Goal: Task Accomplishment & Management: Manage account settings

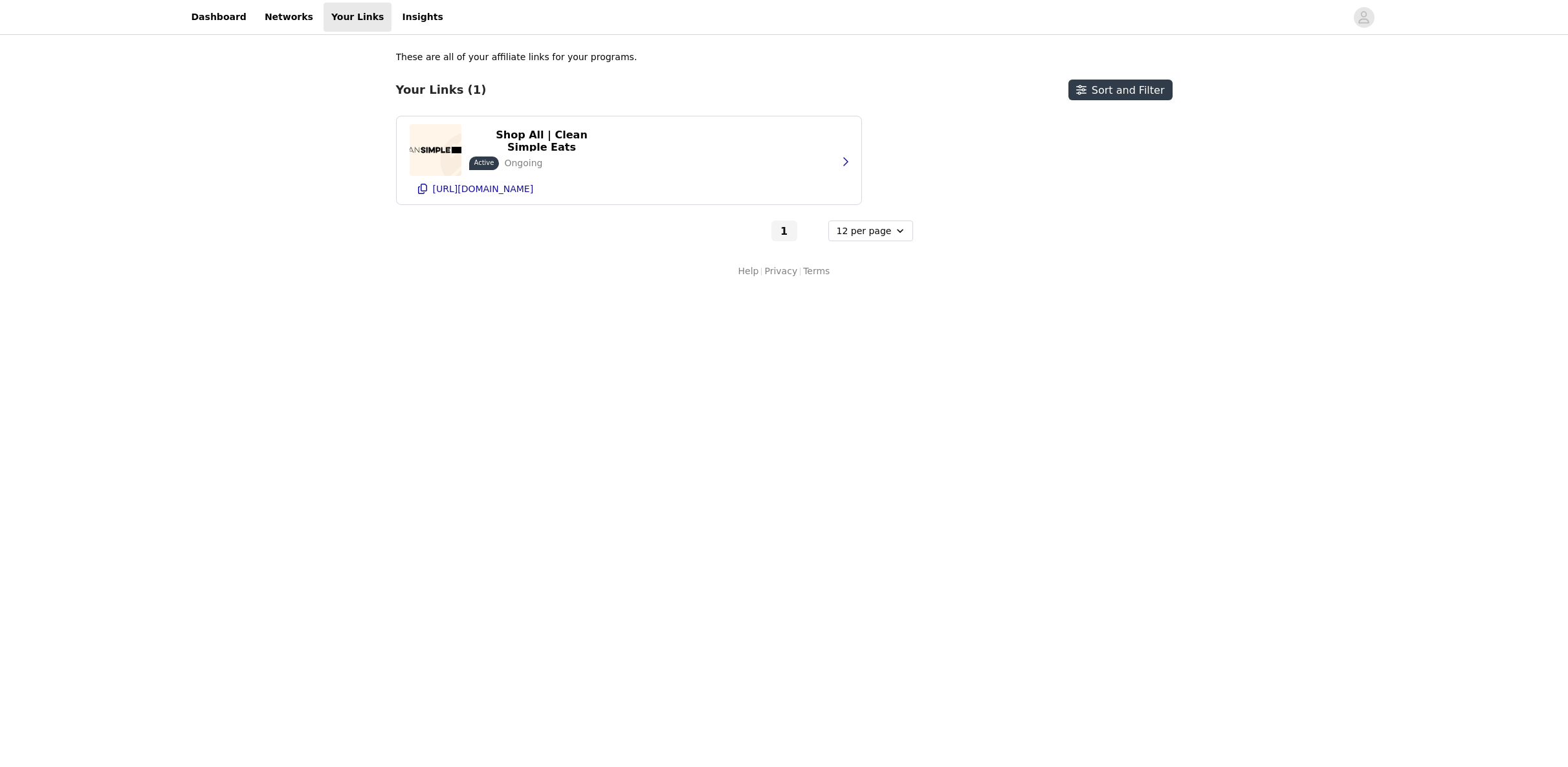
select select "12"
click at [550, 130] on p "Shop All | Clean Simple Eats" at bounding box center [541, 141] width 130 height 25
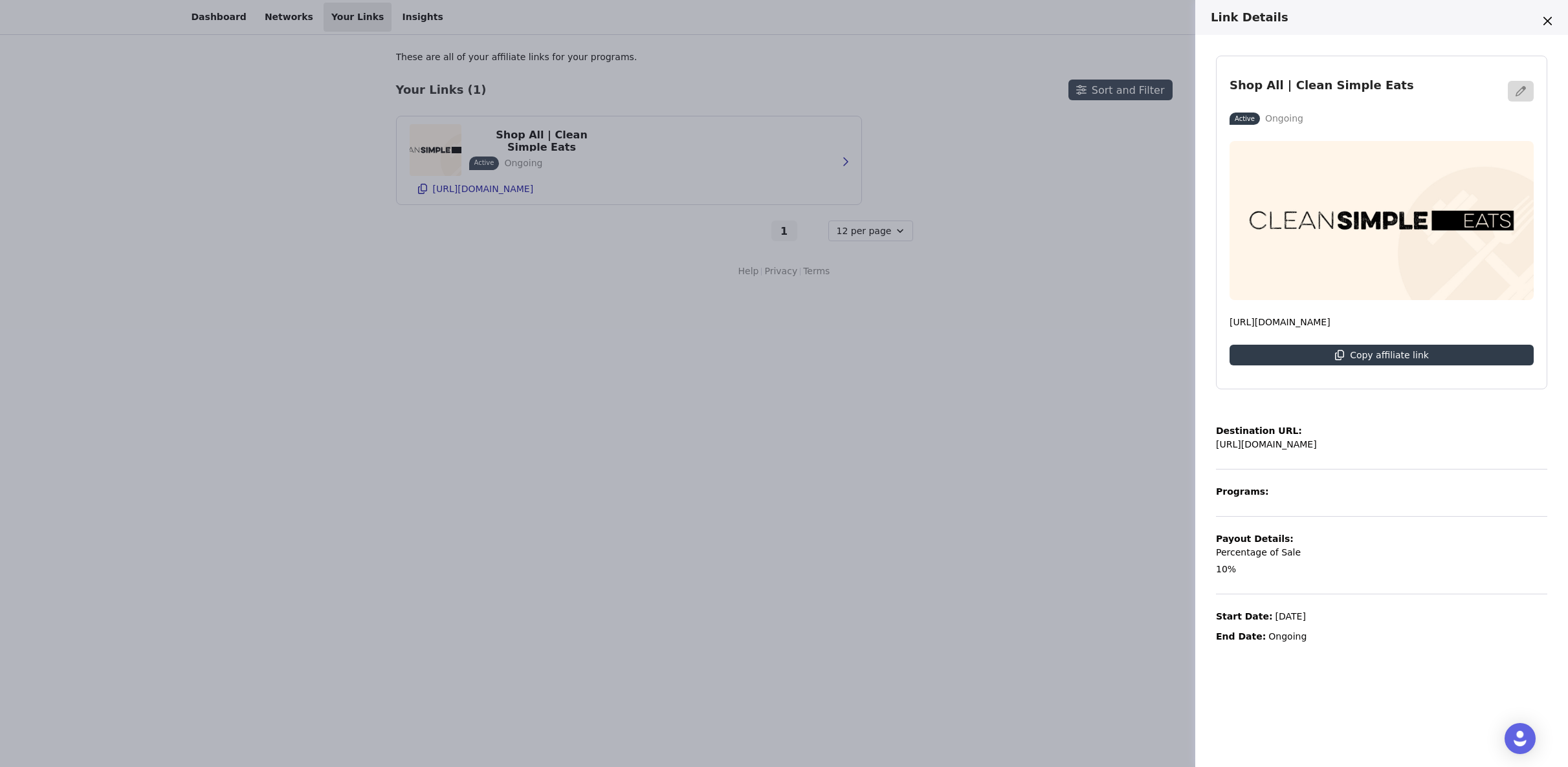
click at [1038, 109] on div "Link Details Shop All | Clean Simple Eats Active Ongoing [URL][DOMAIN_NAME] Cop…" at bounding box center [784, 384] width 1568 height 767
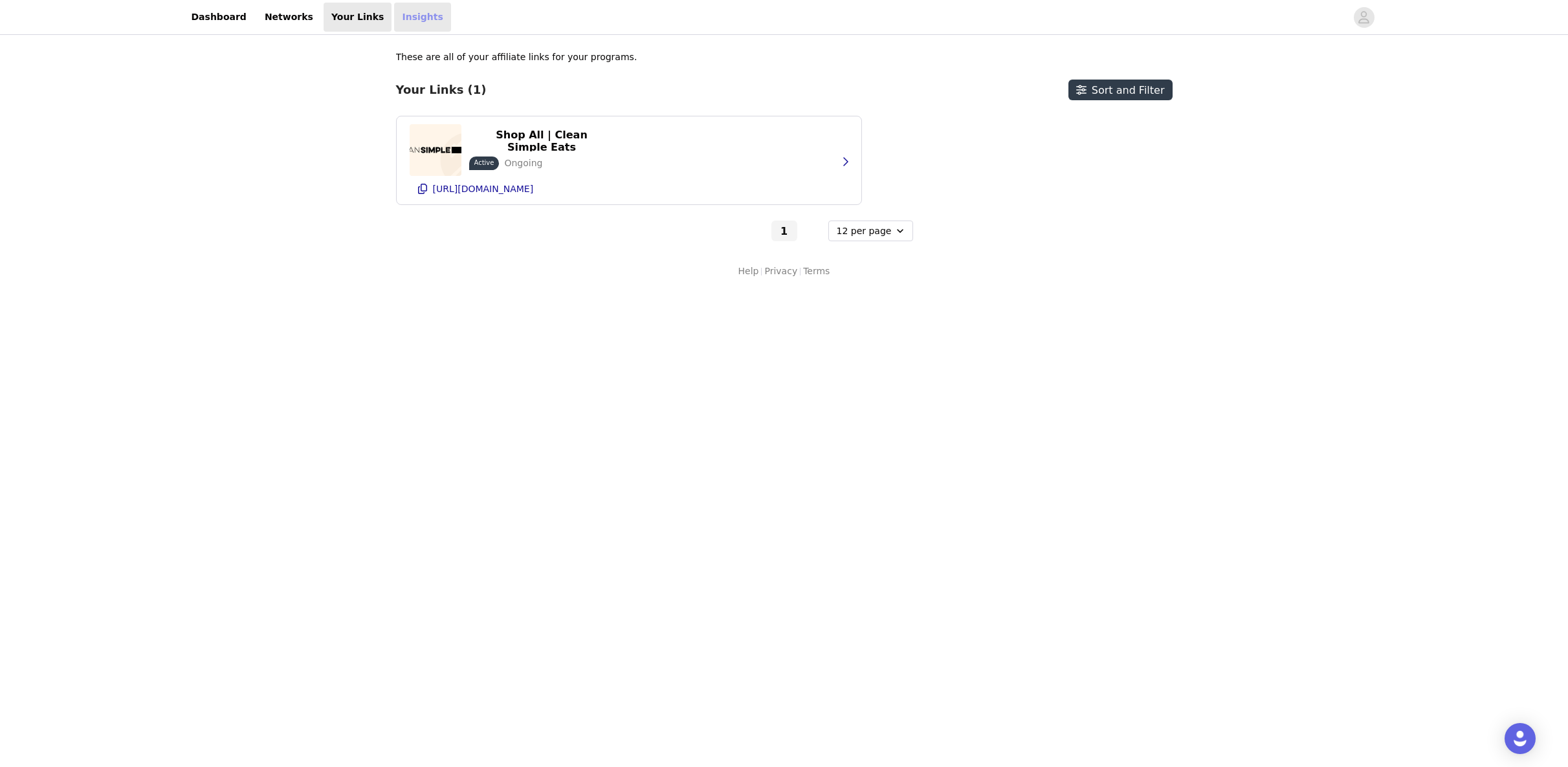
click at [394, 10] on link "Insights" at bounding box center [422, 17] width 56 height 29
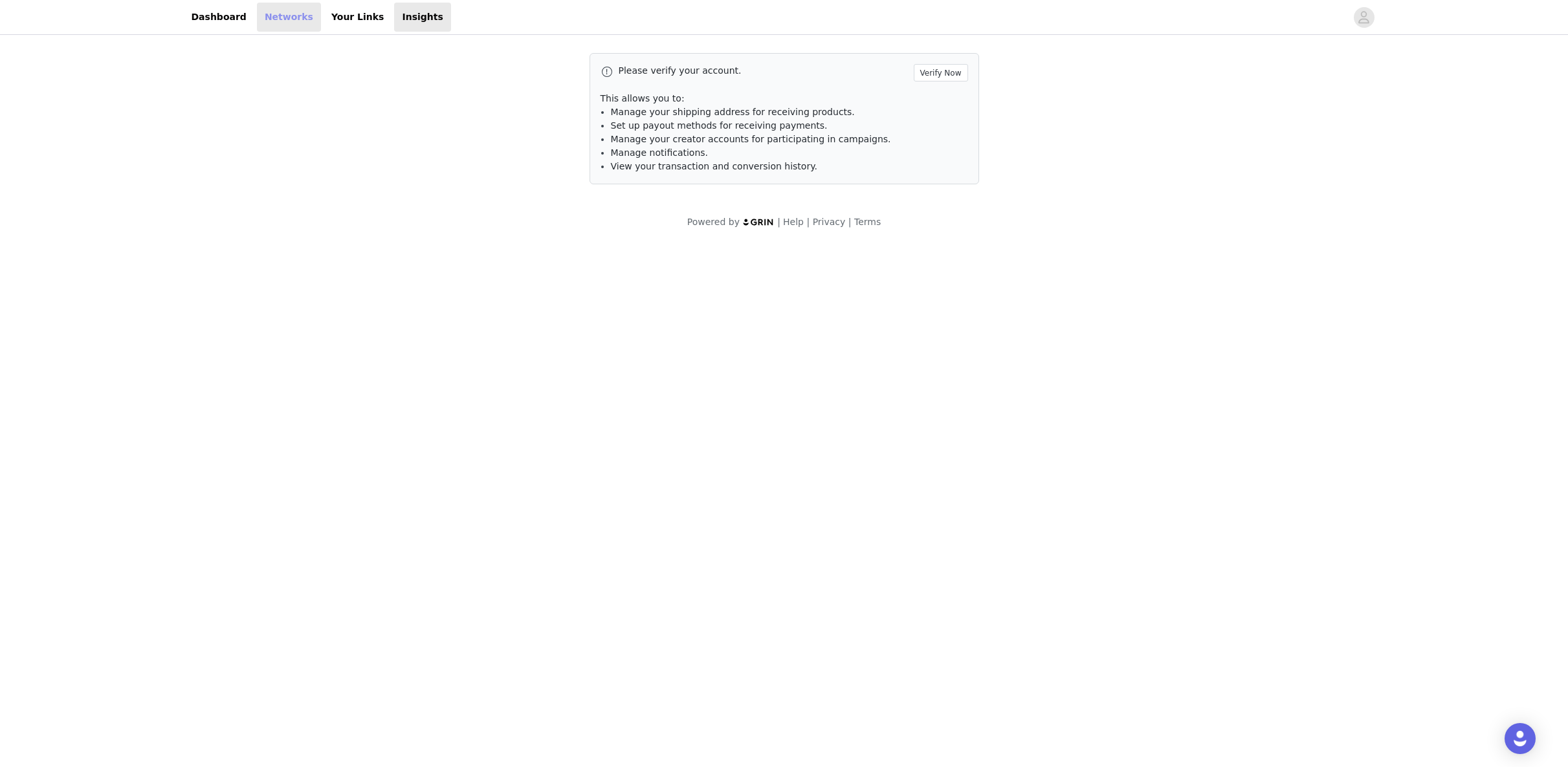
click at [257, 11] on link "Networks" at bounding box center [289, 17] width 64 height 29
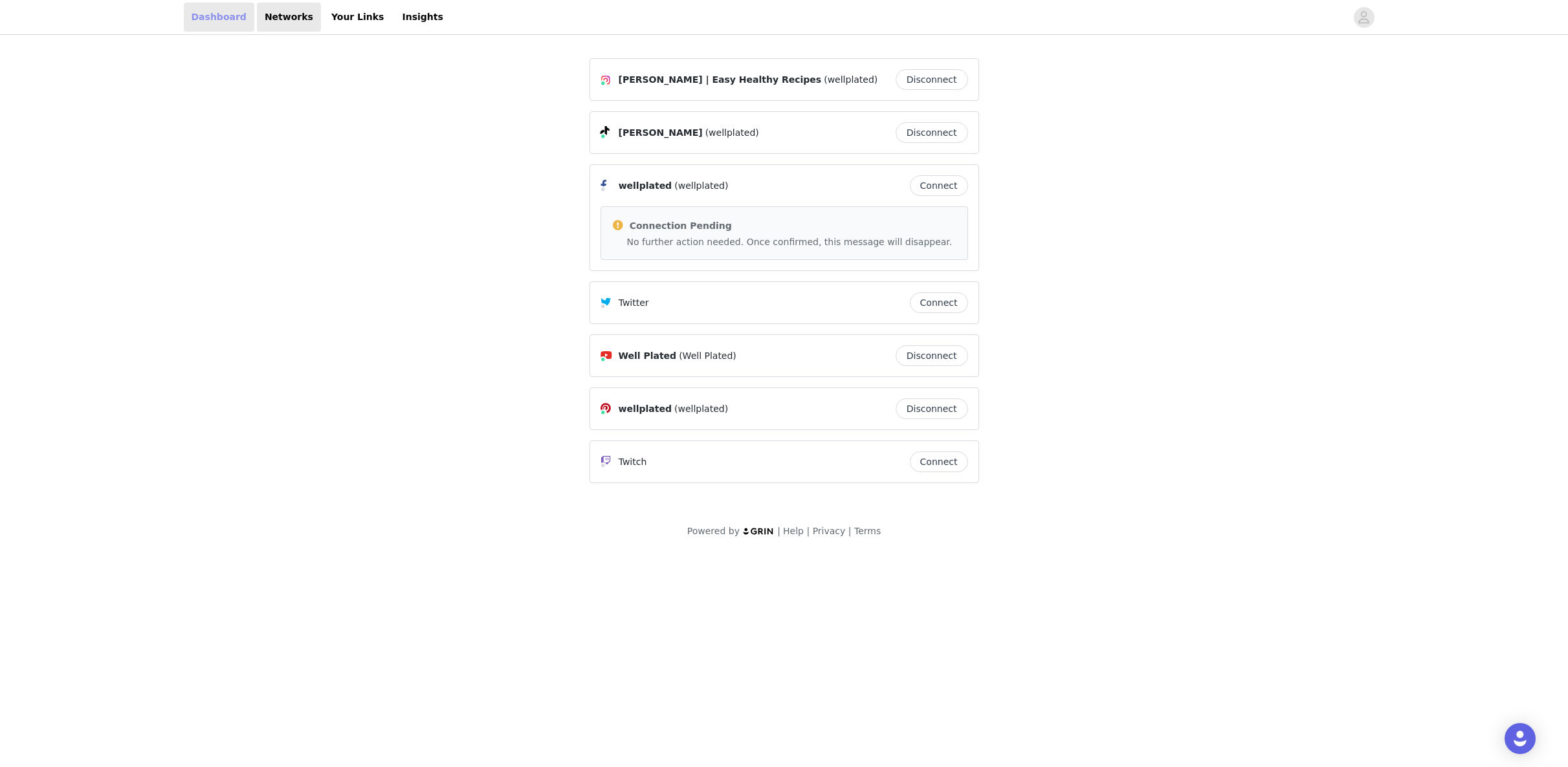
click at [206, 14] on link "Dashboard" at bounding box center [219, 17] width 71 height 29
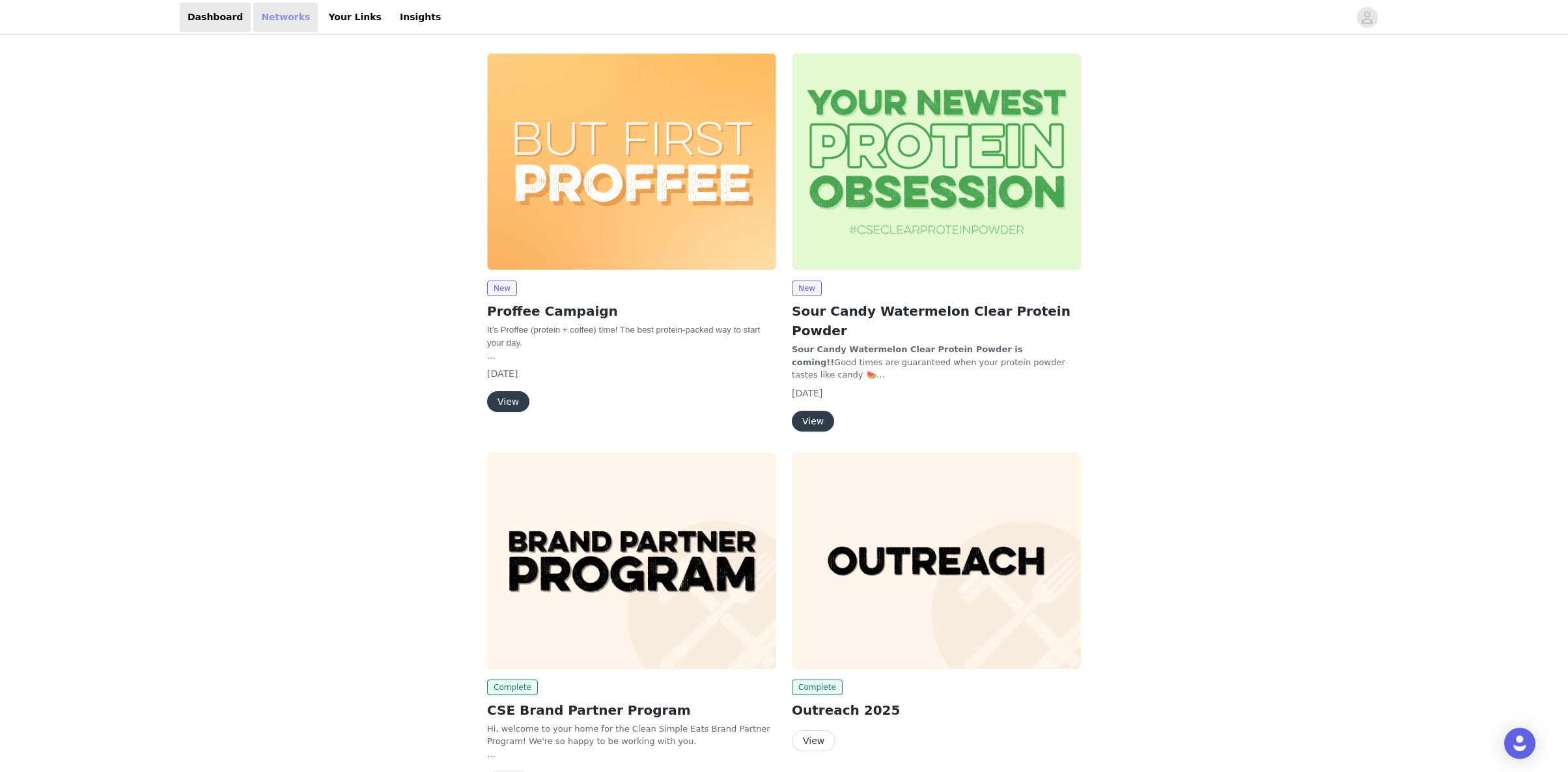
click at [268, 18] on link "Networks" at bounding box center [285, 17] width 64 height 29
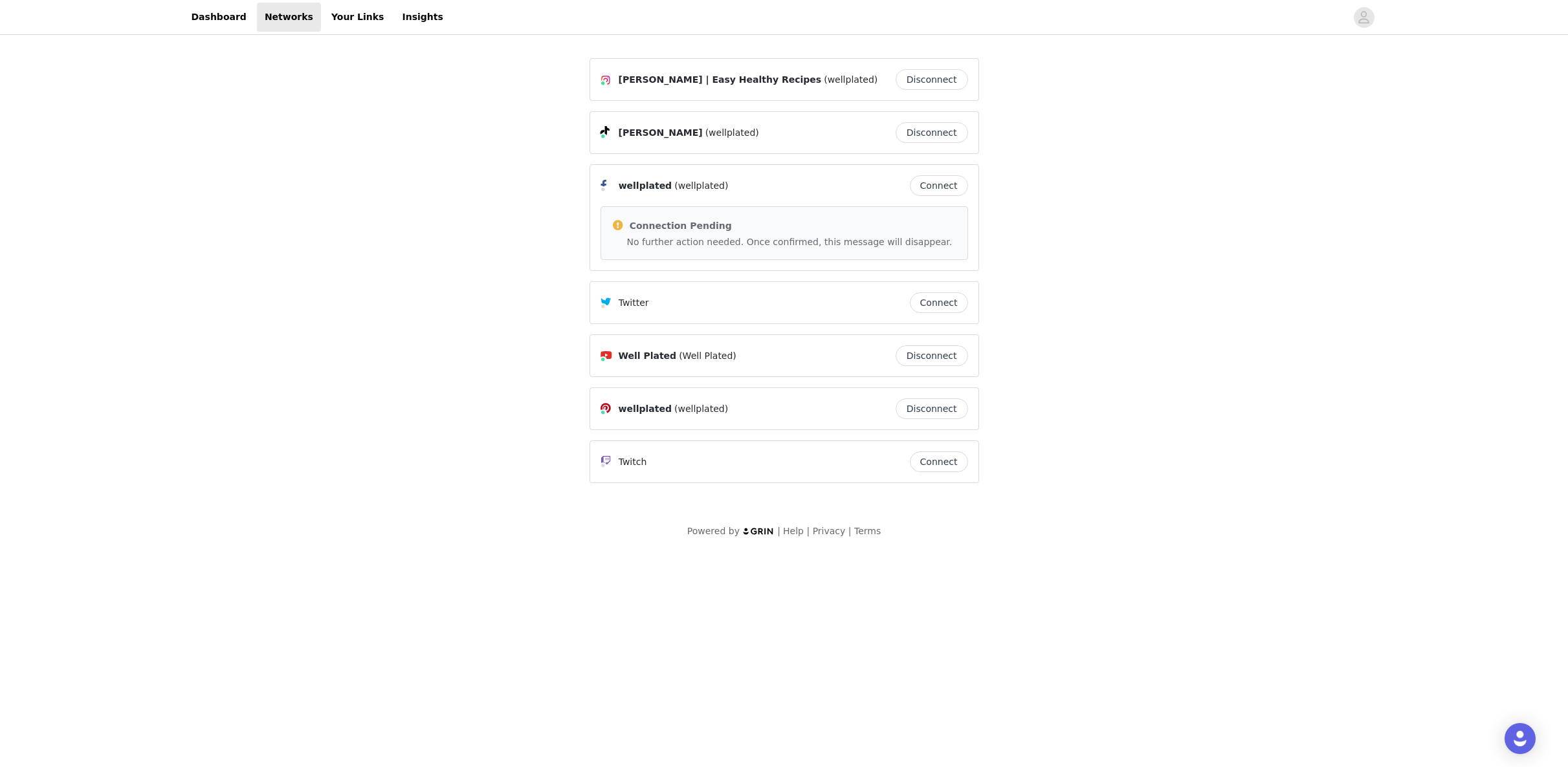
click at [935, 183] on button "Connect" at bounding box center [939, 186] width 58 height 21
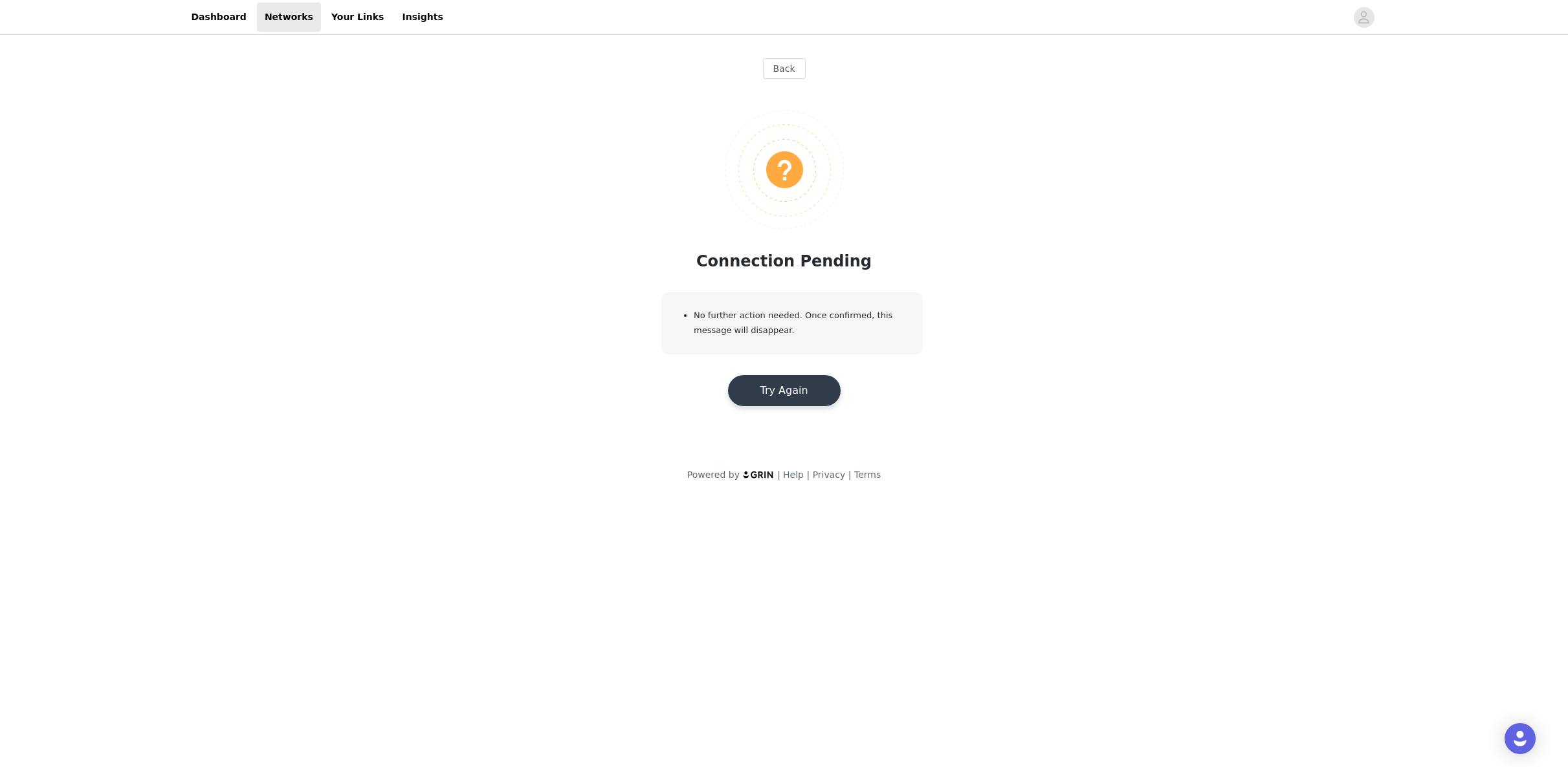
click at [755, 400] on button "Try Again" at bounding box center [784, 390] width 113 height 31
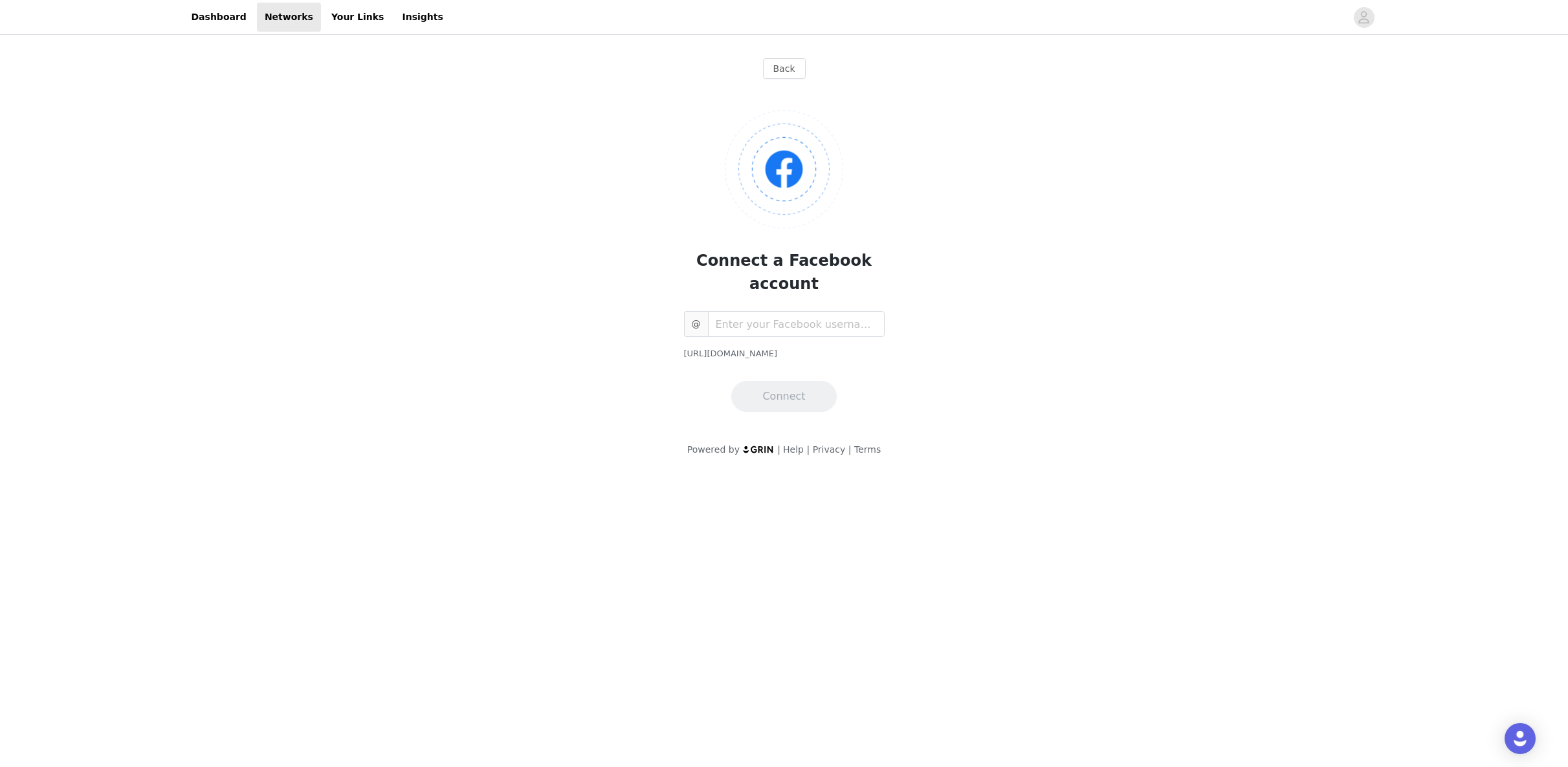
click at [358, 44] on div "Back Connect a Facebook account @ [URL][DOMAIN_NAME] Connect Powered by | Help …" at bounding box center [784, 255] width 1568 height 435
click at [334, 2] on link "Your Links" at bounding box center [358, 17] width 68 height 29
select select "12"
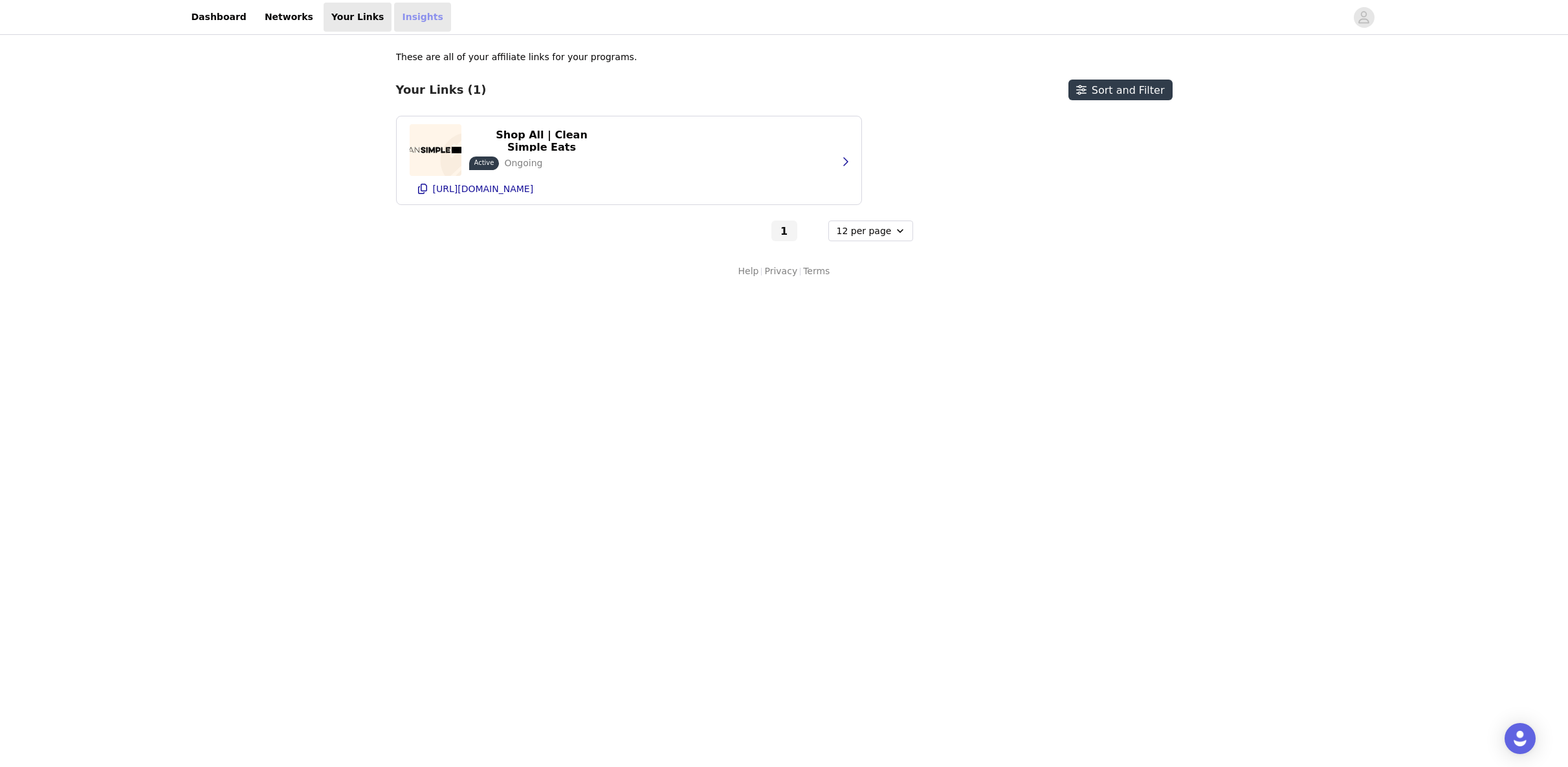
click at [420, 9] on link "Insights" at bounding box center [422, 17] width 56 height 29
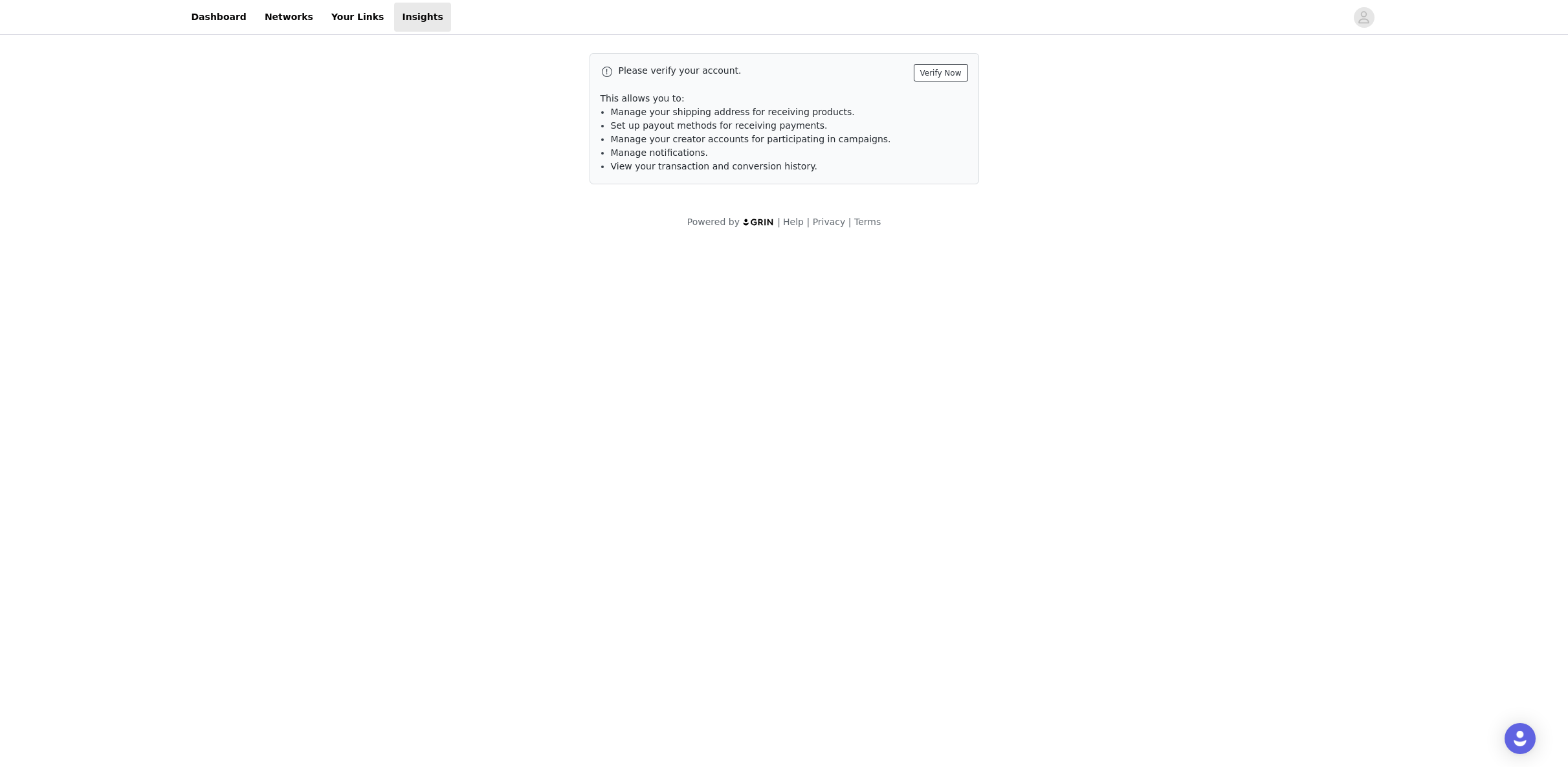
click at [939, 70] on button "Verify Now" at bounding box center [941, 72] width 54 height 18
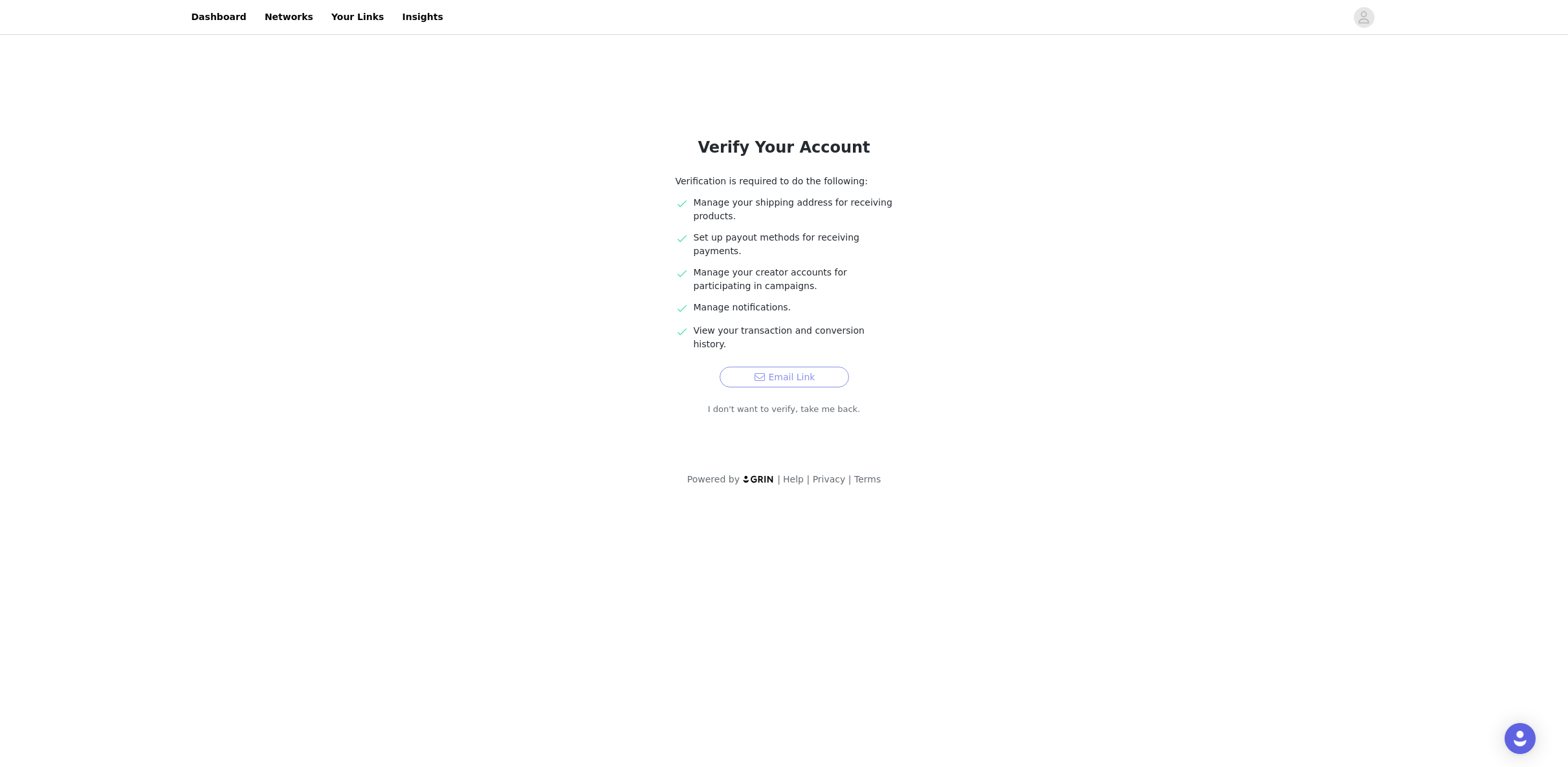
click at [773, 367] on button "Email Link" at bounding box center [784, 377] width 130 height 21
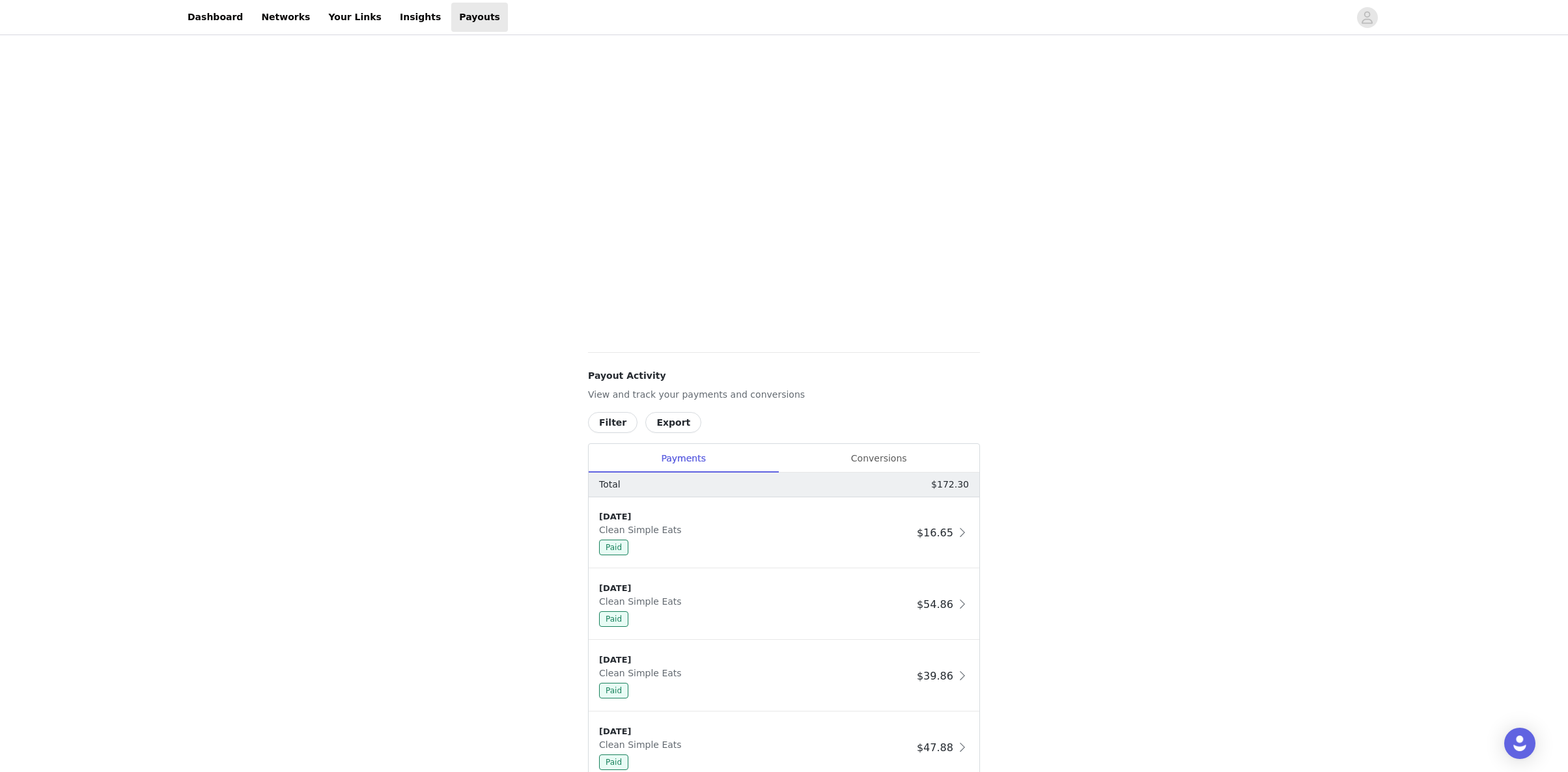
scroll to position [189, 0]
